Goal: Entertainment & Leisure: Consume media (video, audio)

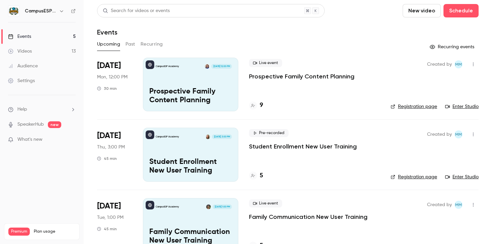
drag, startPoint x: 416, startPoint y: 14, endPoint x: 336, endPoint y: 49, distance: 87.4
click at [336, 49] on div "Search for videos or events New video Schedule Events Upcoming Past Recurring R…" at bounding box center [287, 201] width 381 height 395
click at [37, 53] on link "Videos 13" at bounding box center [42, 51] width 84 height 15
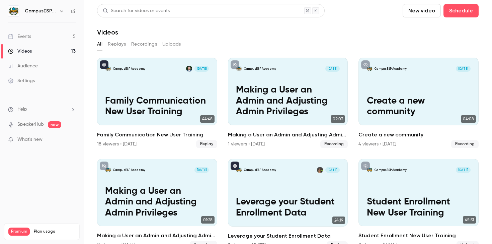
click at [121, 46] on button "Replays" at bounding box center [117, 44] width 18 height 11
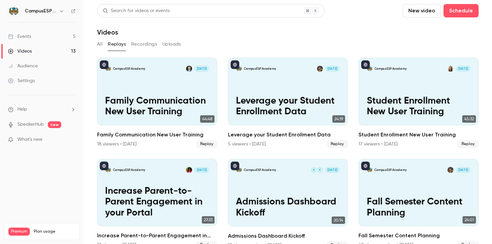
click at [139, 44] on button "Recordings" at bounding box center [144, 44] width 26 height 11
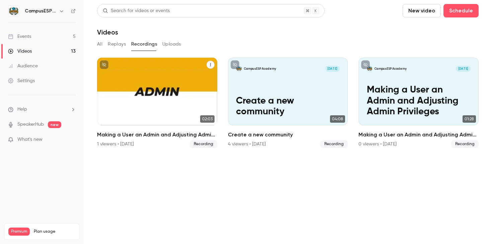
click at [171, 102] on p "Making a User an Admin and Adjusting Admin Privileges" at bounding box center [157, 100] width 104 height 32
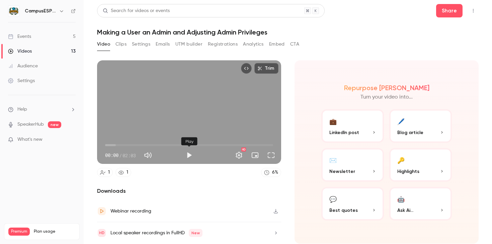
click at [190, 153] on button "Play" at bounding box center [188, 154] width 13 height 13
click at [197, 109] on div "Trim 00:57 00:57 / 02:03 HD" at bounding box center [189, 111] width 184 height 103
click at [190, 159] on button "Play" at bounding box center [188, 154] width 13 height 13
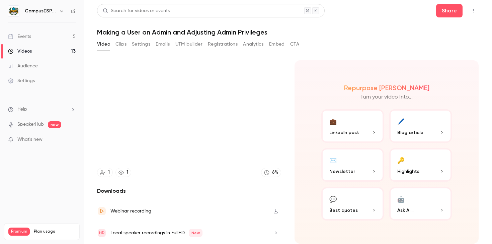
type input "*****"
